Goal: Navigation & Orientation: Find specific page/section

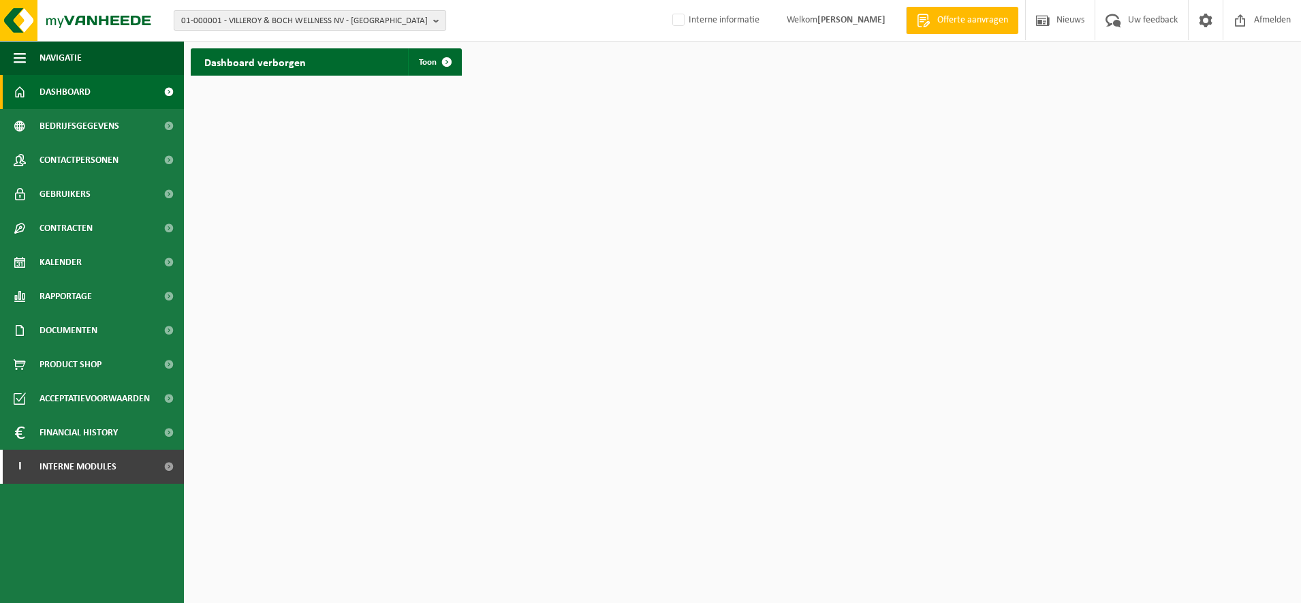
click at [227, 18] on span "01-000001 - VILLEROY & BOCH WELLNESS NV - ROESELARE" at bounding box center [304, 21] width 247 height 20
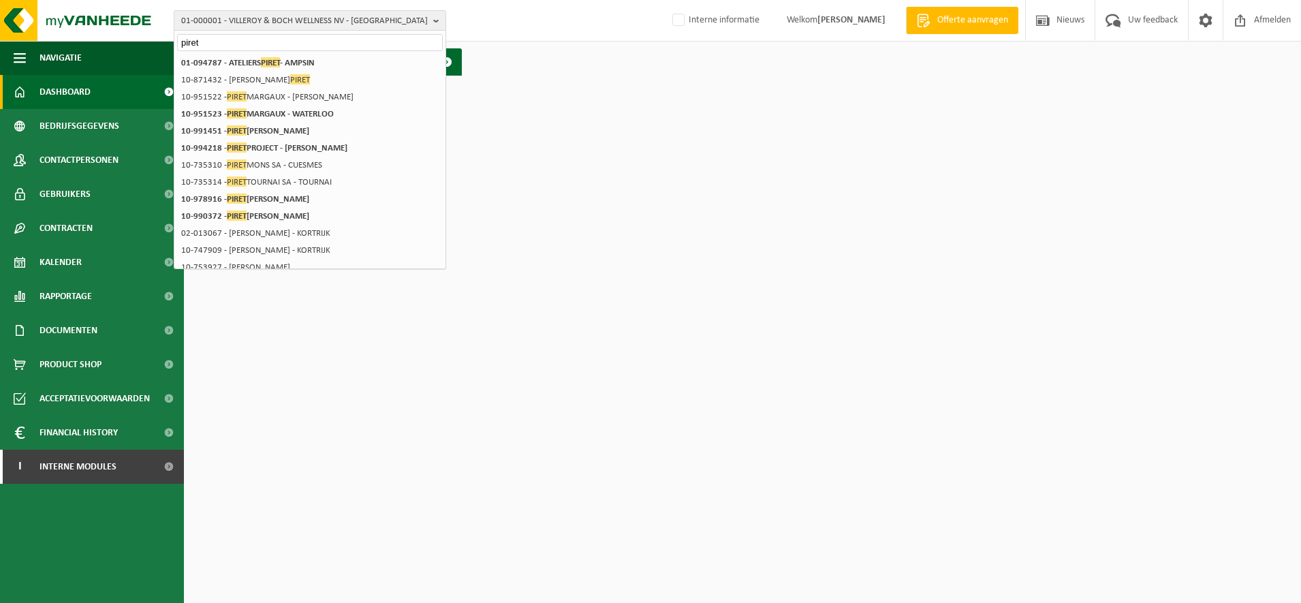
click at [286, 40] on input "piret" at bounding box center [310, 42] width 266 height 17
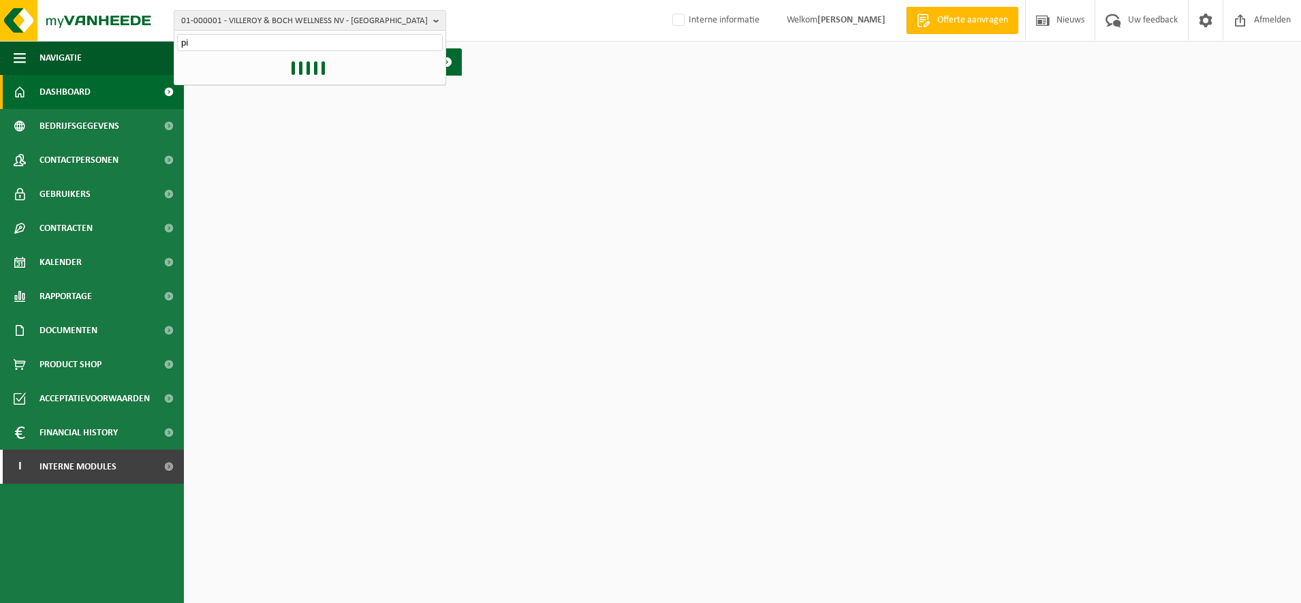
type input "p"
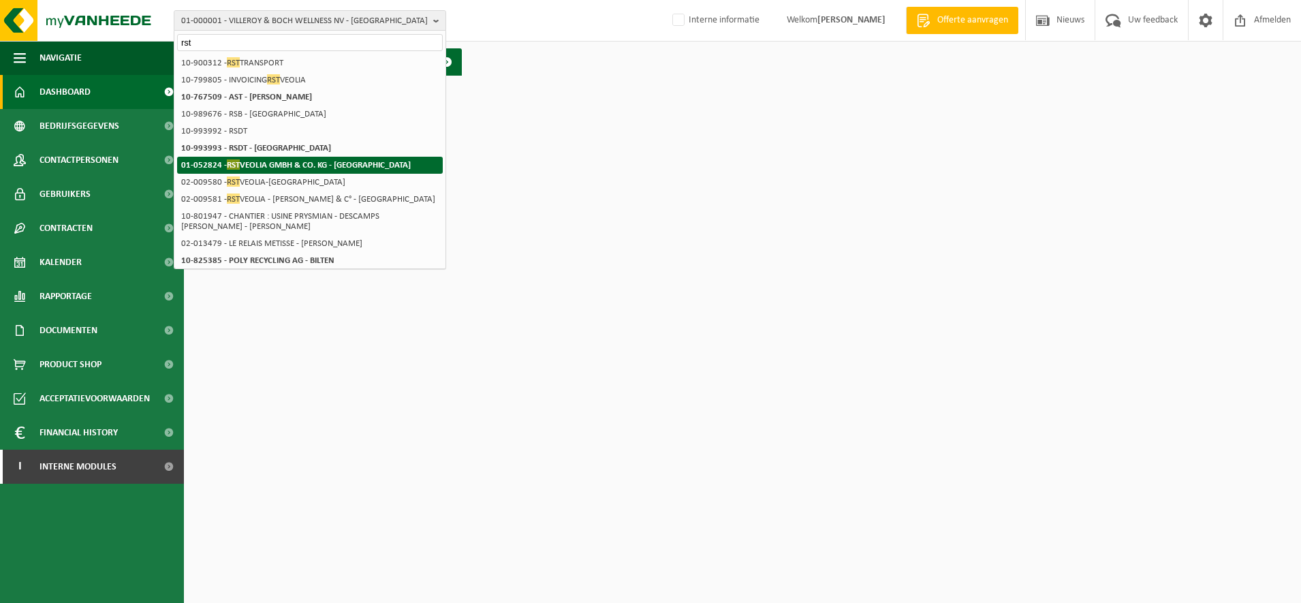
type input "rst"
click at [277, 164] on strong "01-052824 - RST VEOLIA GMBH & CO. KG - HERRENBERG" at bounding box center [296, 164] width 230 height 10
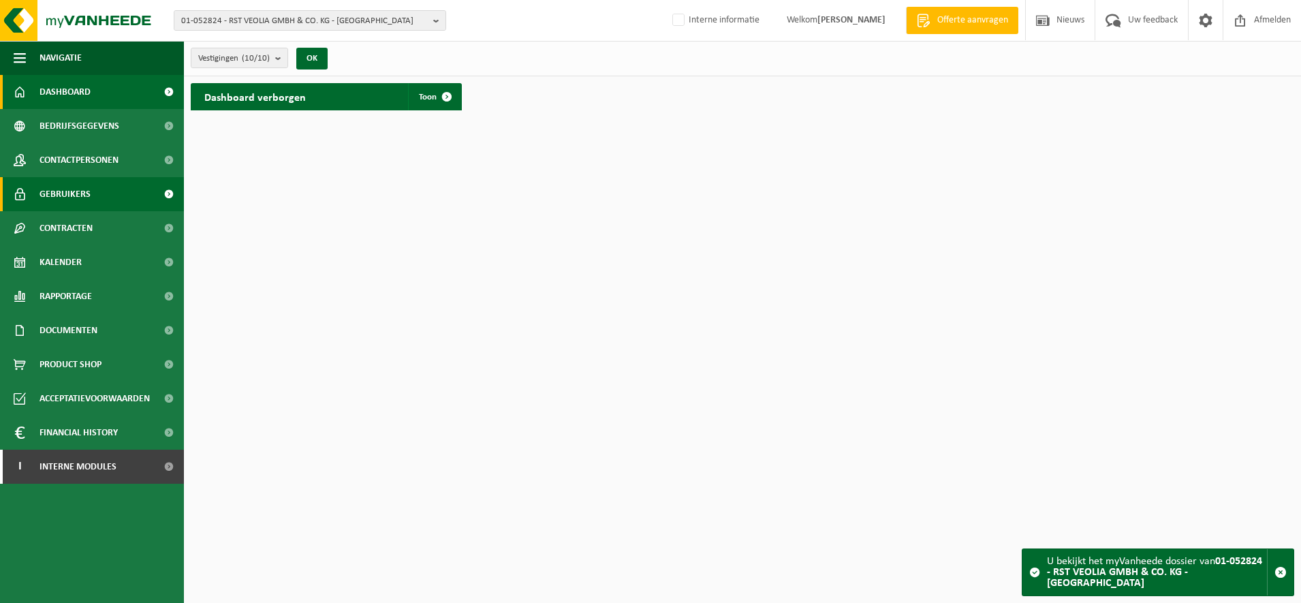
click at [84, 189] on span "Gebruikers" at bounding box center [65, 194] width 51 height 34
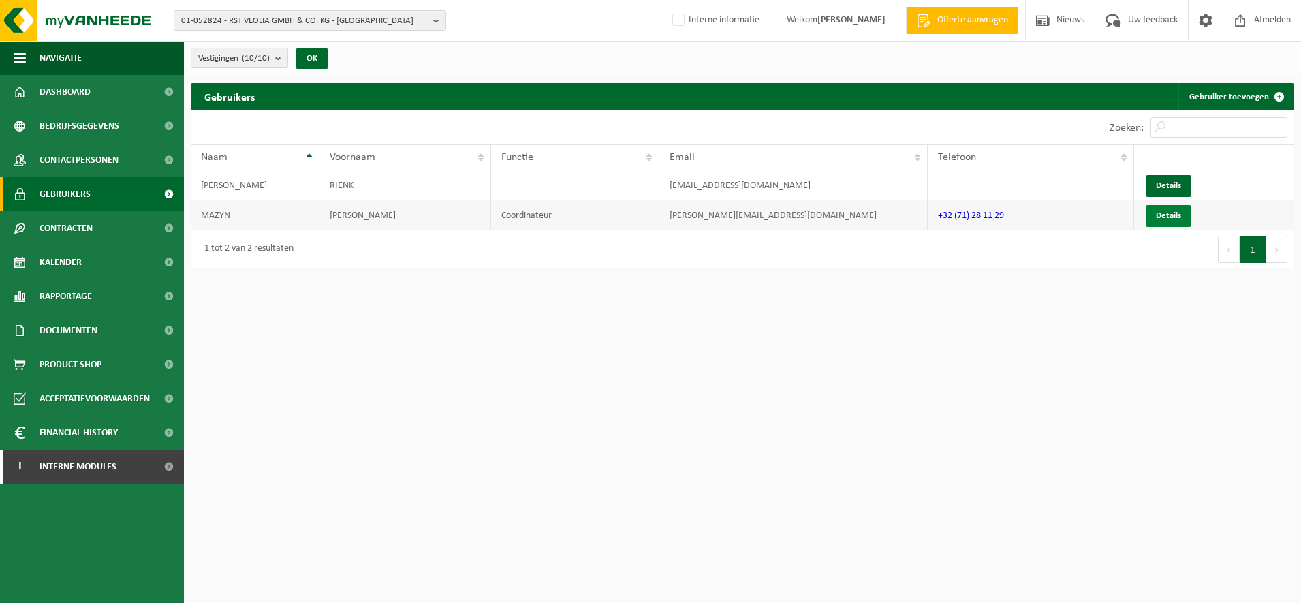
click at [1167, 213] on link "Details" at bounding box center [1169, 216] width 46 height 22
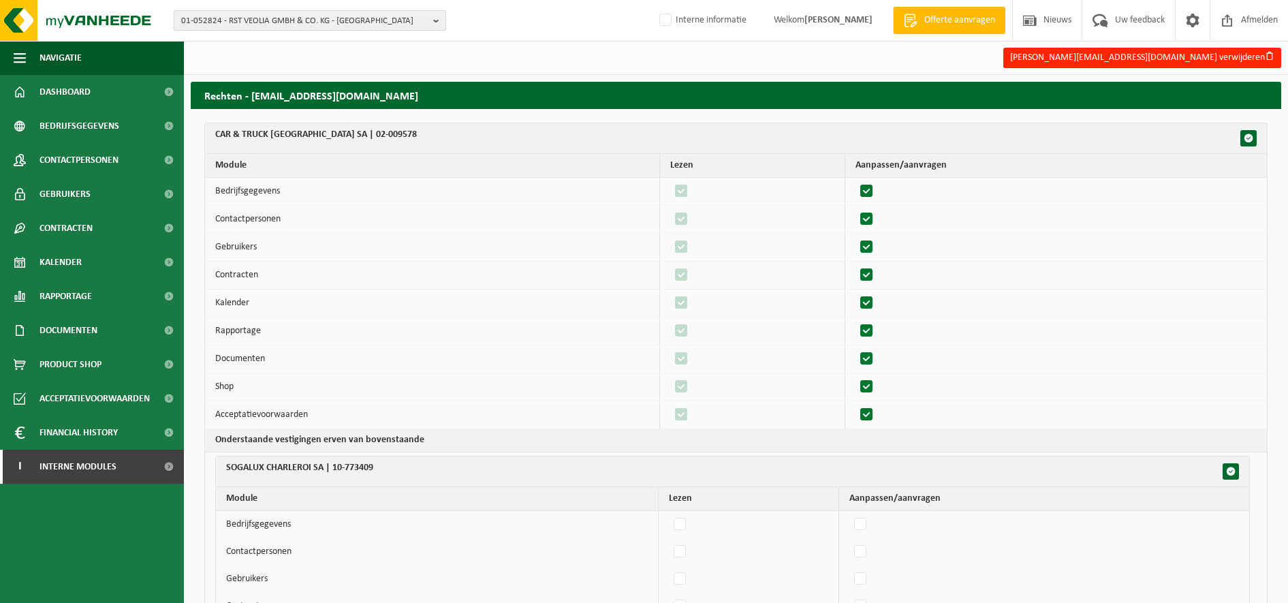
click at [230, 20] on span "01-052824 - RST VEOLIA GMBH & CO. KG - [GEOGRAPHIC_DATA]" at bounding box center [304, 21] width 247 height 20
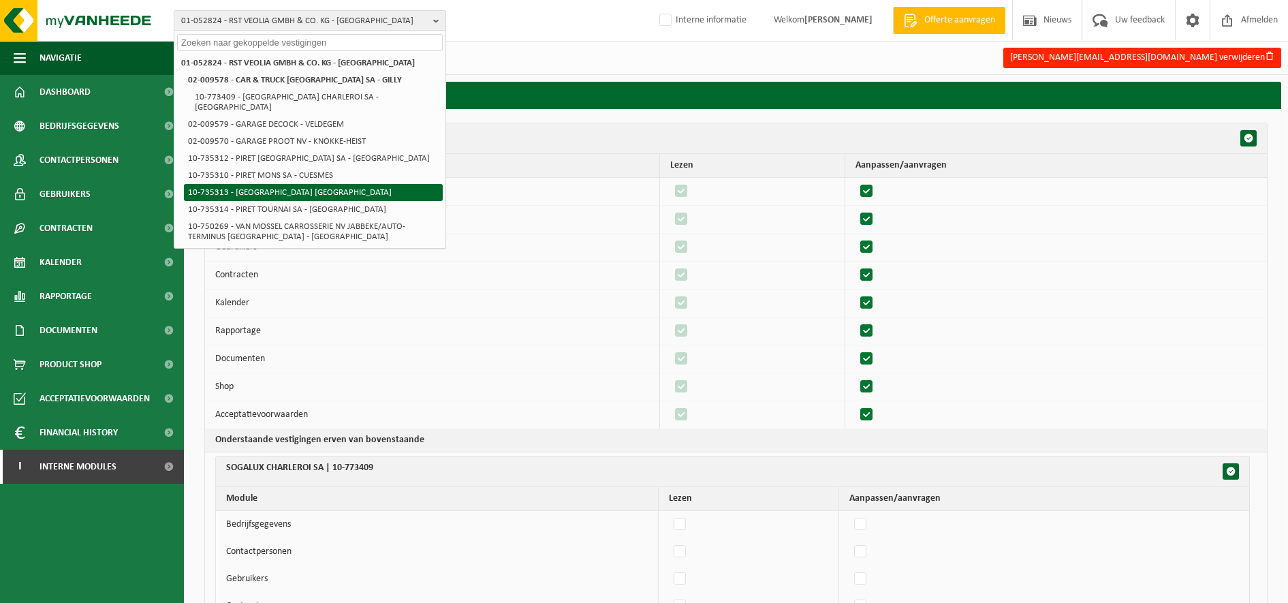
click at [301, 184] on li "10-735313 - [GEOGRAPHIC_DATA] [GEOGRAPHIC_DATA]" at bounding box center [313, 192] width 259 height 17
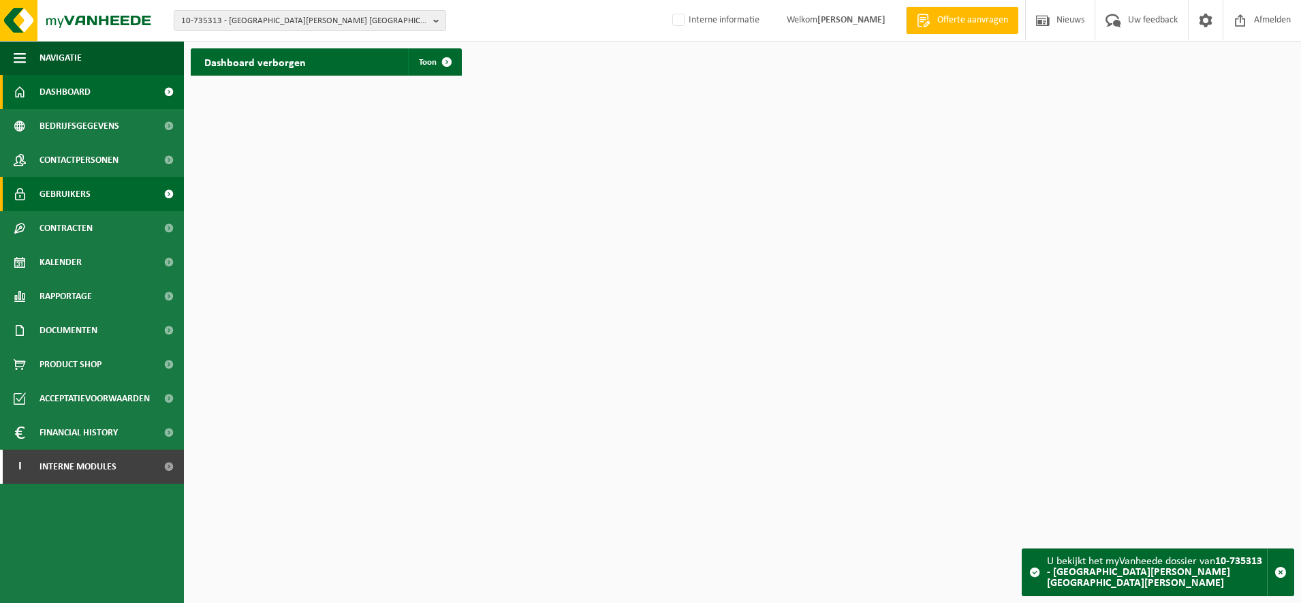
click at [71, 195] on span "Gebruikers" at bounding box center [65, 194] width 51 height 34
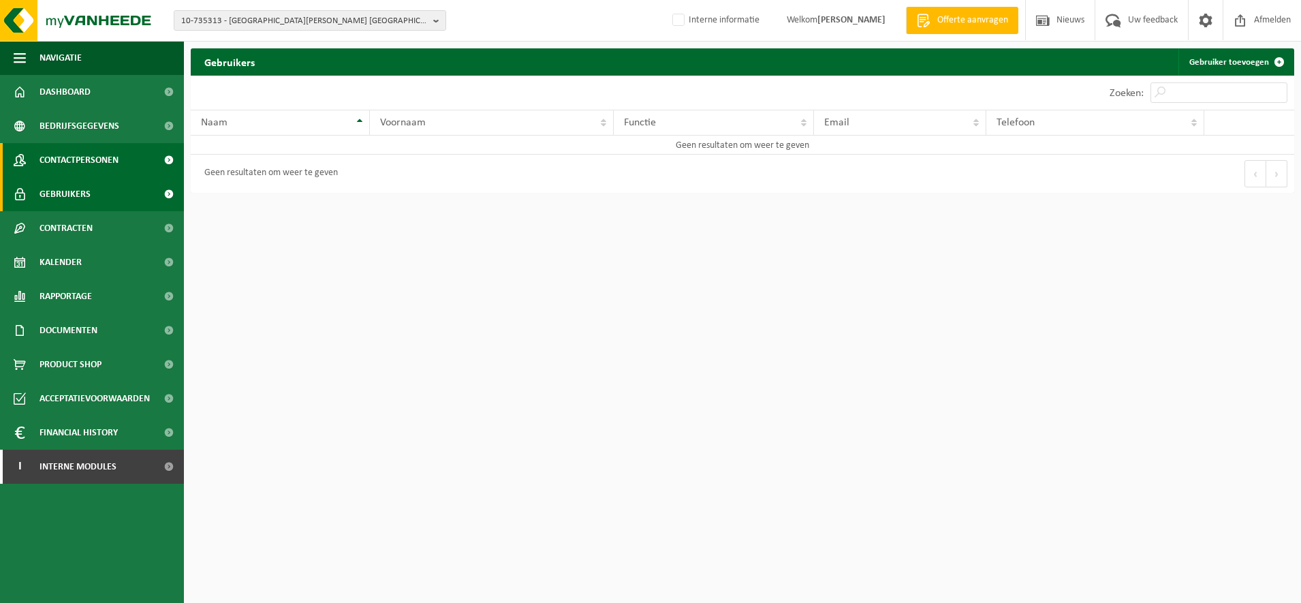
click at [119, 153] on span "Contactpersonen" at bounding box center [79, 160] width 79 height 34
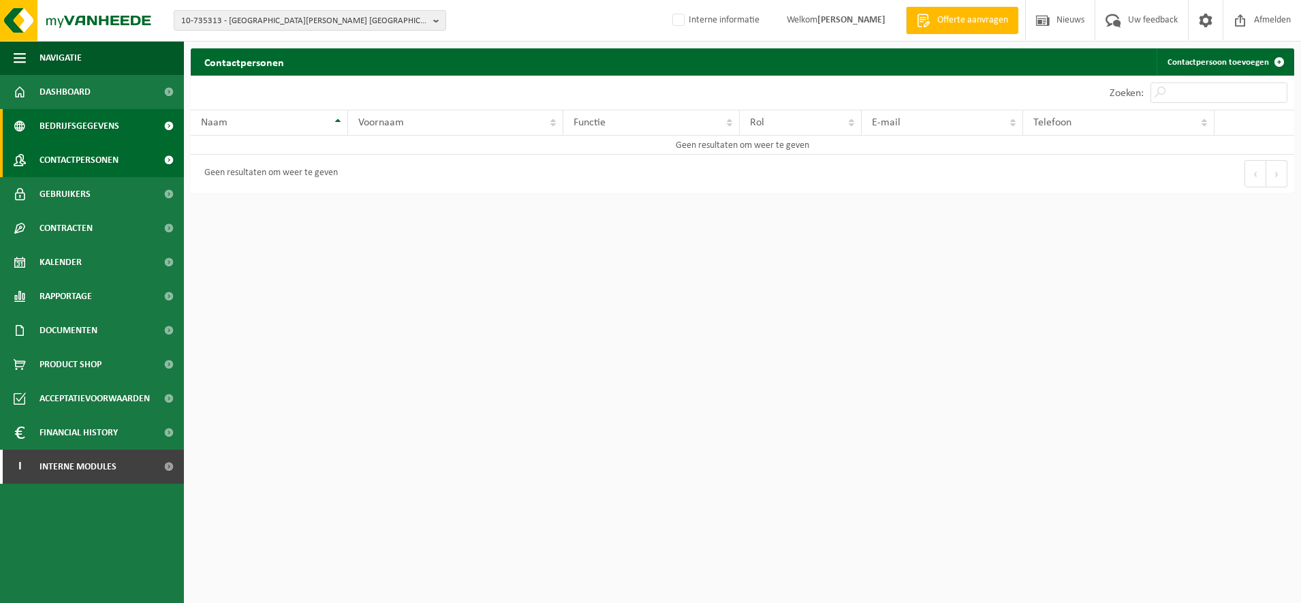
click at [118, 131] on link "Bedrijfsgegevens" at bounding box center [92, 126] width 184 height 34
